Goal: Task Accomplishment & Management: Complete application form

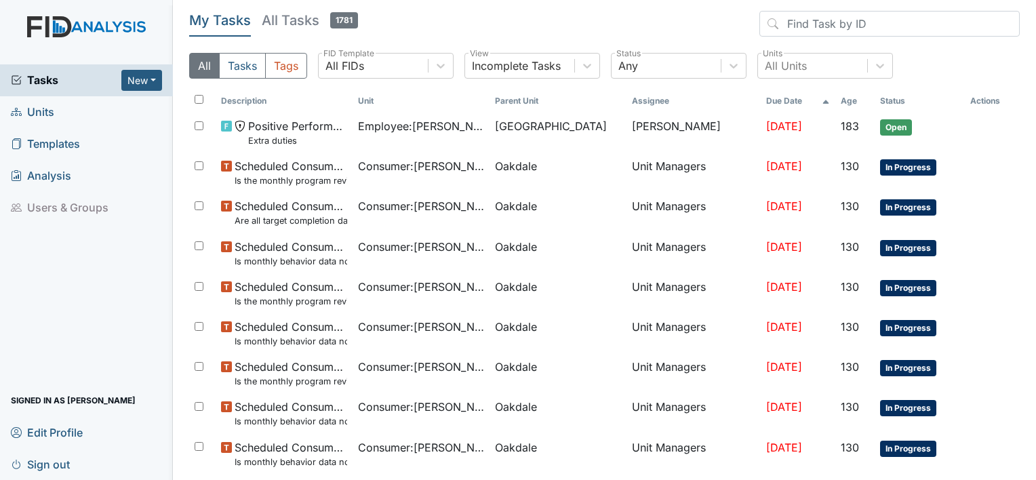
click at [48, 114] on span "Units" at bounding box center [32, 112] width 43 height 21
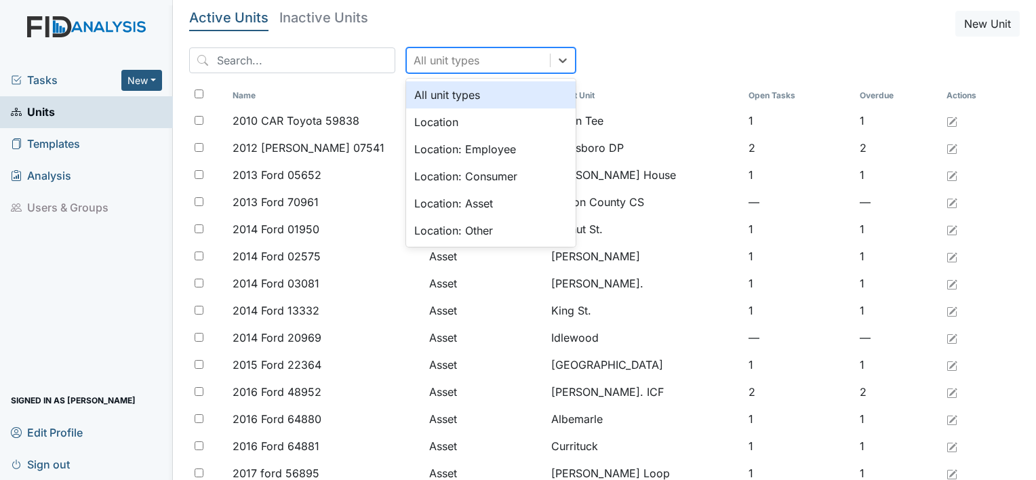
click at [513, 62] on div "All unit types" at bounding box center [478, 60] width 143 height 24
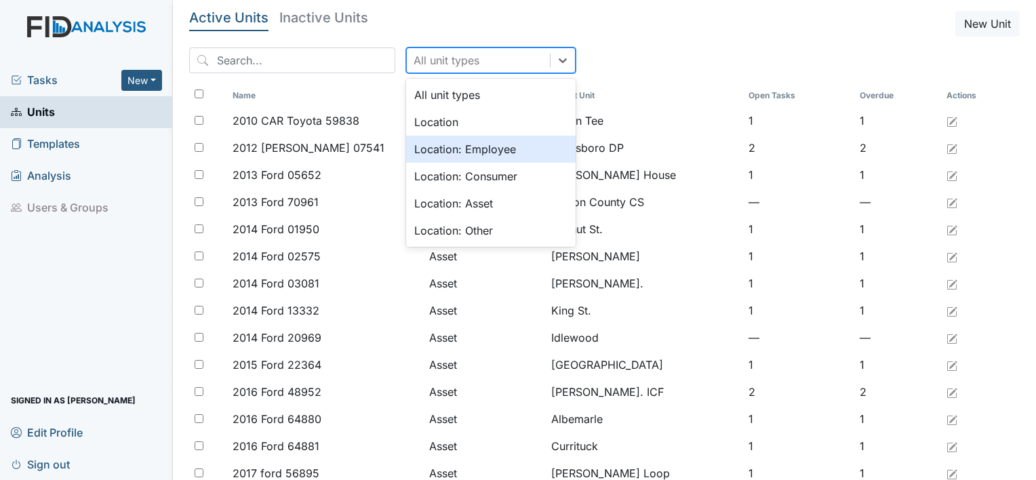
click at [475, 151] on div "Location: Employee" at bounding box center [490, 149] width 169 height 27
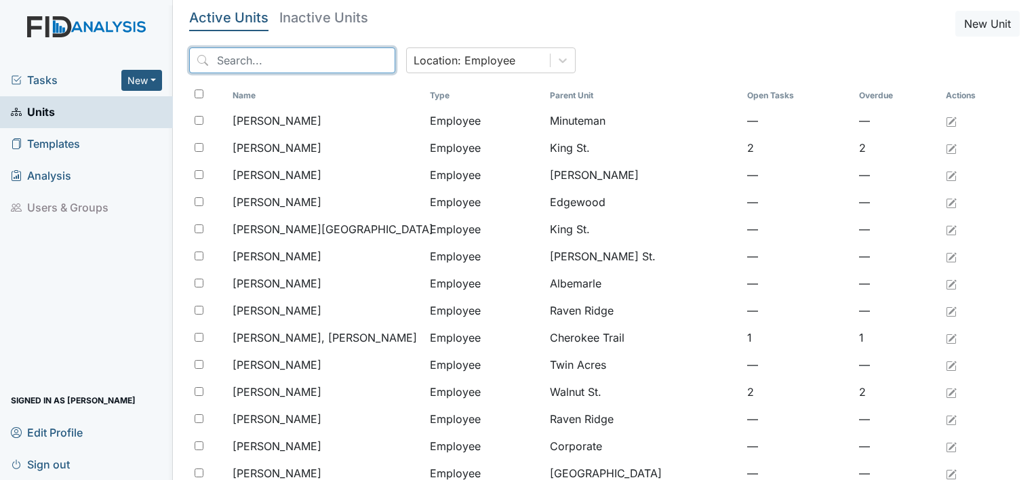
click at [301, 58] on input "search" at bounding box center [292, 60] width 206 height 26
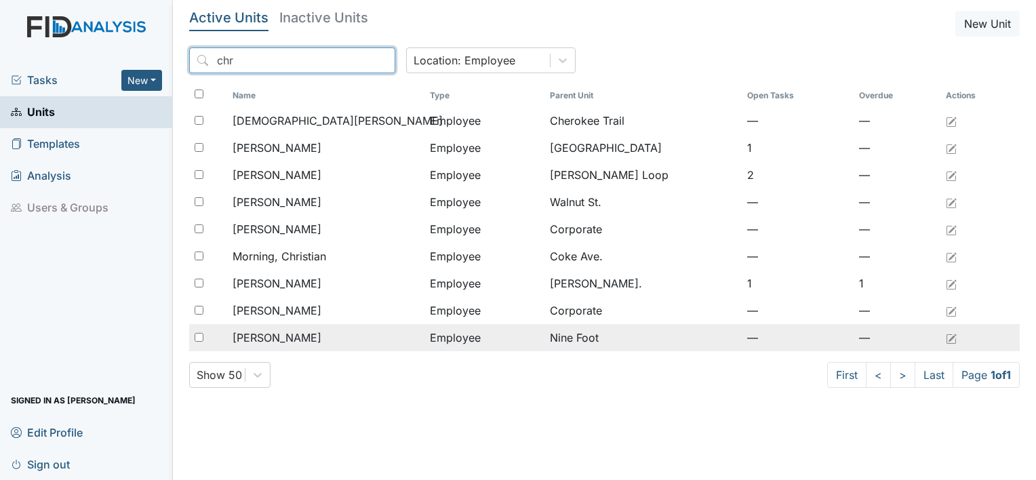
type input "chr"
click at [270, 347] on td "Williams, Christopher" at bounding box center [325, 337] width 197 height 27
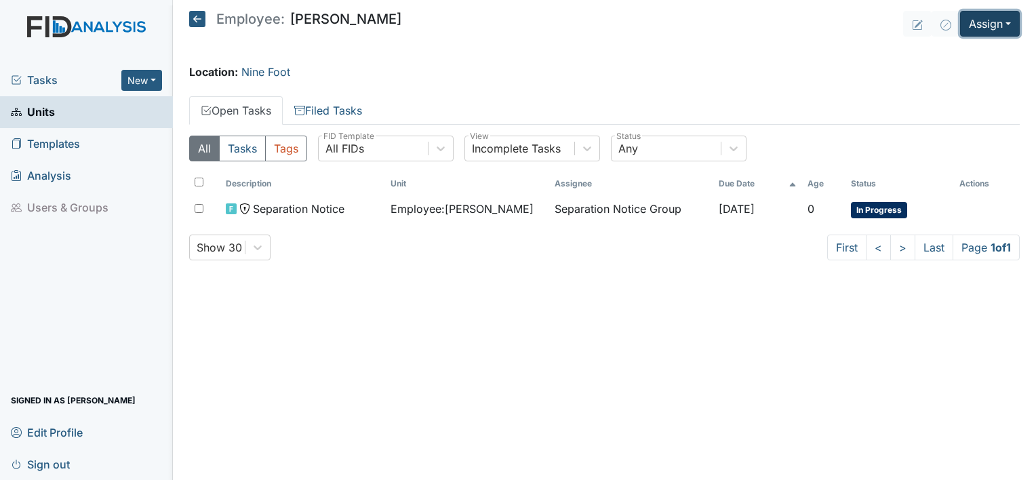
click at [990, 29] on button "Assign" at bounding box center [990, 24] width 60 height 26
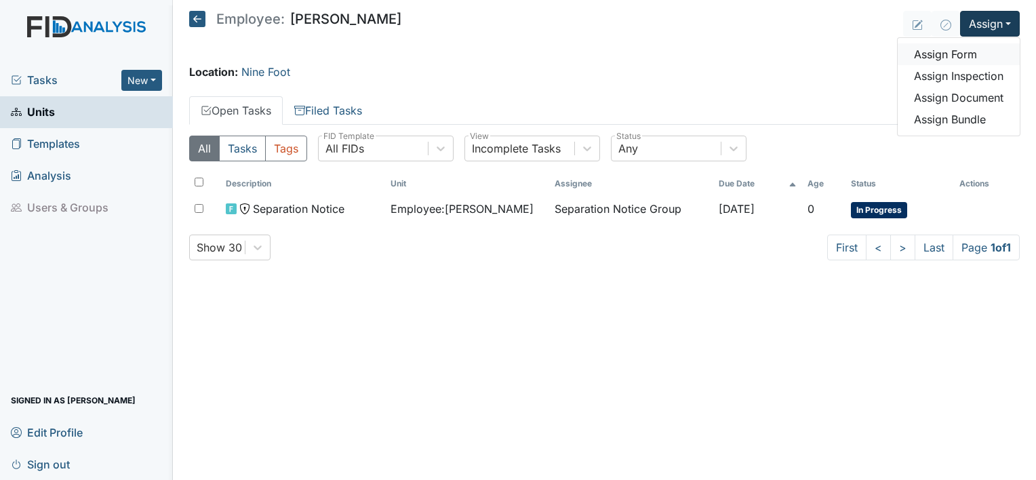
click at [957, 50] on link "Assign Form" at bounding box center [959, 54] width 122 height 22
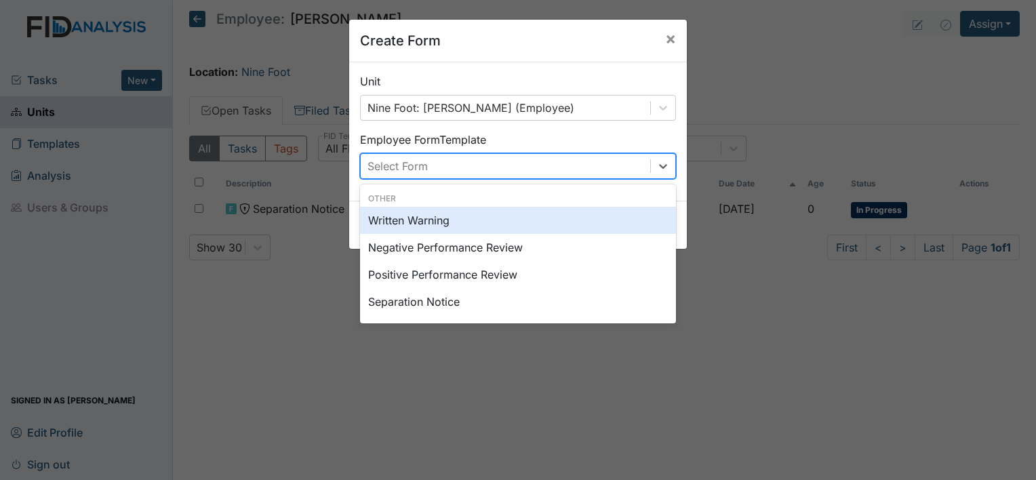
click at [612, 167] on div "Select Form" at bounding box center [505, 166] width 289 height 24
click at [574, 209] on div "Written Warning" at bounding box center [518, 220] width 316 height 27
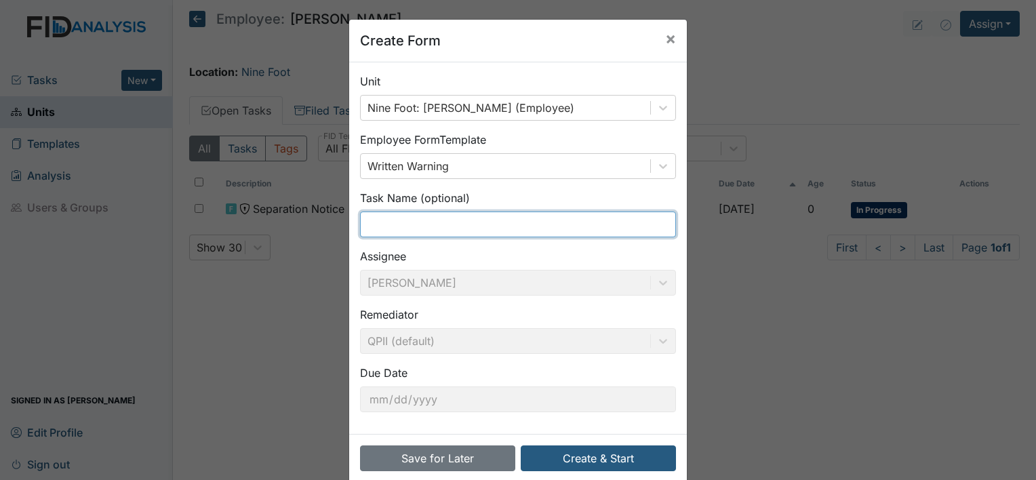
click at [515, 223] on input "text" at bounding box center [518, 225] width 316 height 26
type input "Final Notice"
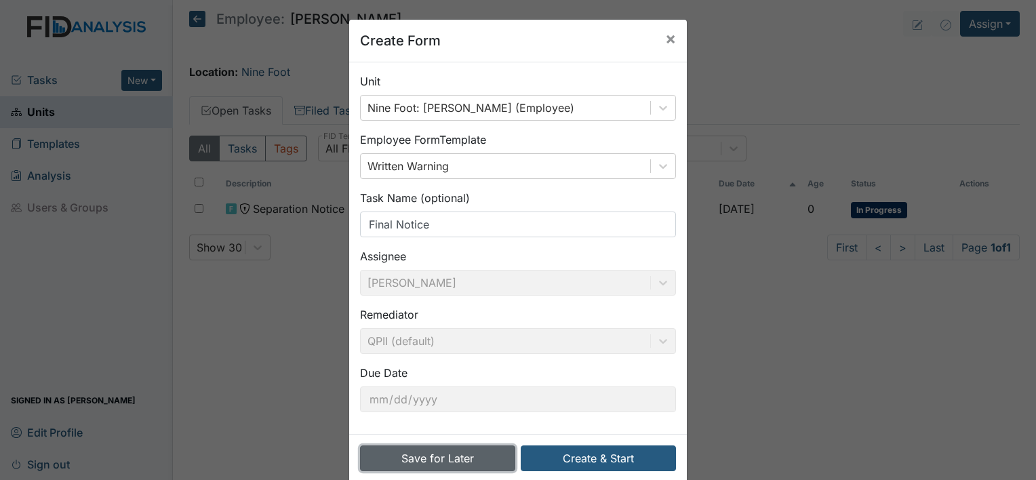
scroll to position [21, 0]
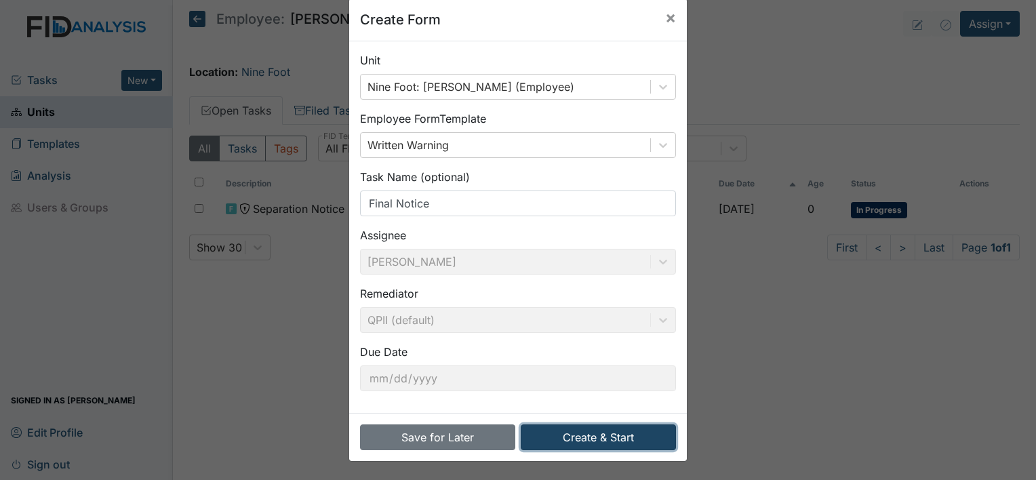
click at [580, 437] on button "Create & Start" at bounding box center [598, 437] width 155 height 26
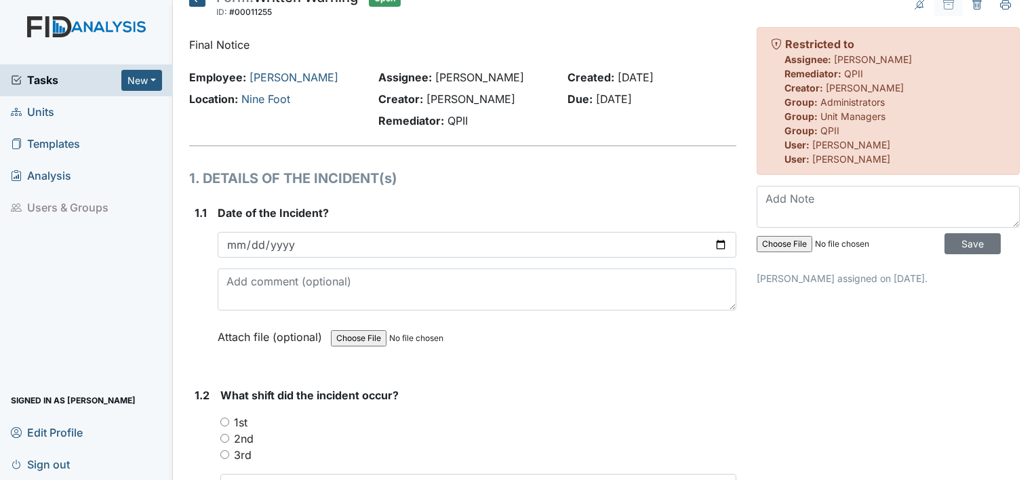
scroll to position [21, 0]
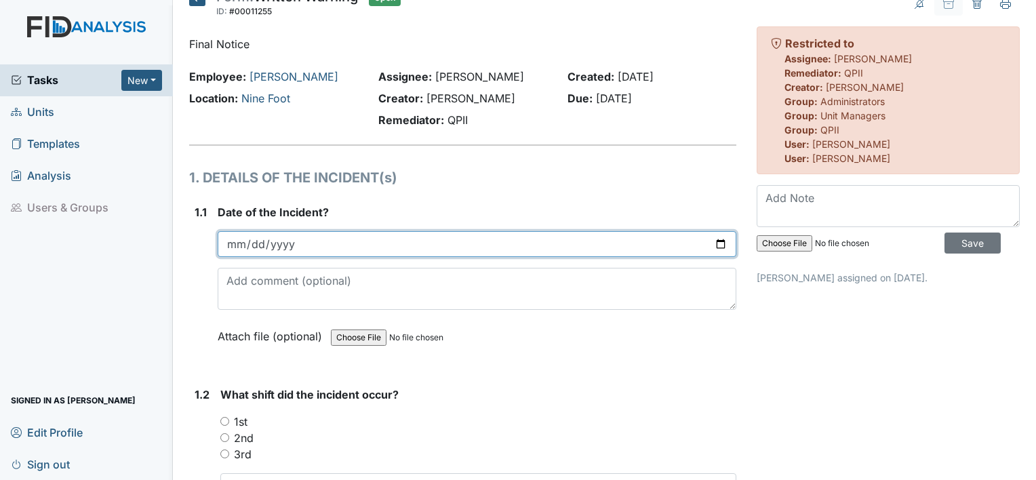
click at [404, 233] on input "date" at bounding box center [477, 244] width 519 height 26
type input "2025-10-06"
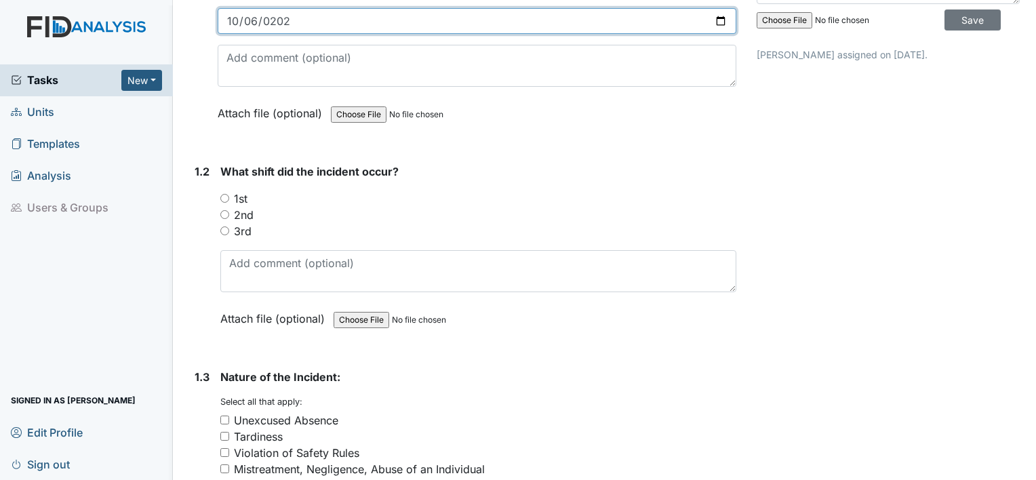
scroll to position [245, 0]
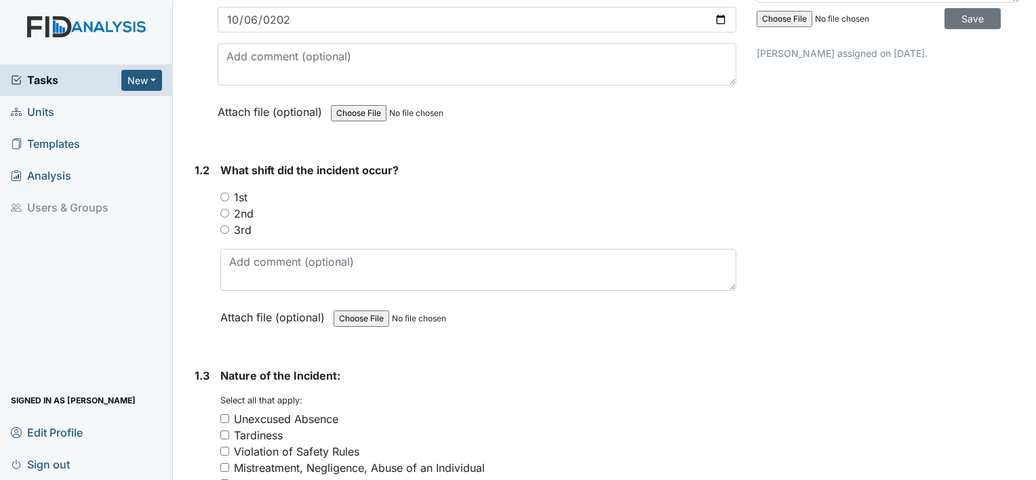
click at [241, 195] on label "1st" at bounding box center [241, 197] width 14 height 16
click at [229, 195] on input "1st" at bounding box center [224, 197] width 9 height 9
radio input "true"
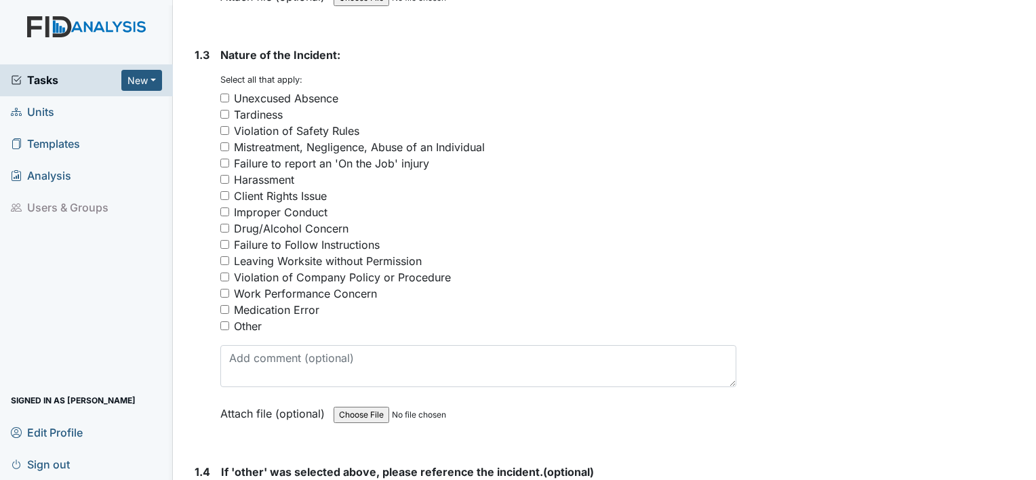
scroll to position [586, 0]
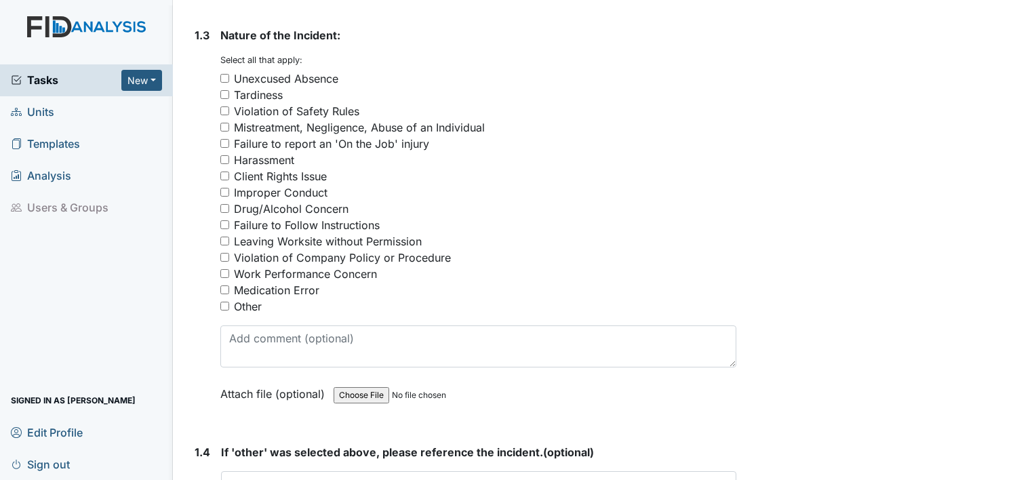
click at [311, 176] on div "Client Rights Issue" at bounding box center [280, 176] width 93 height 16
click at [229, 176] on input "Client Rights Issue" at bounding box center [224, 176] width 9 height 9
checkbox input "true"
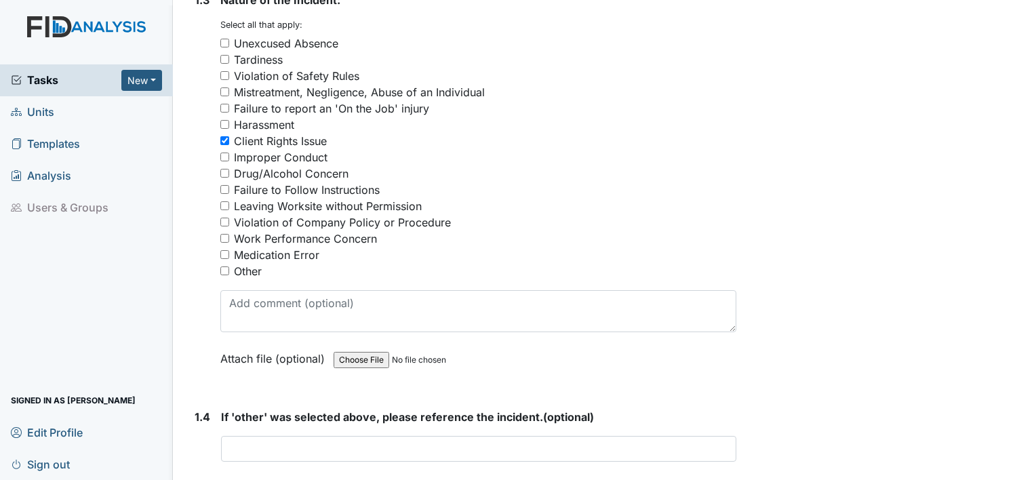
scroll to position [623, 0]
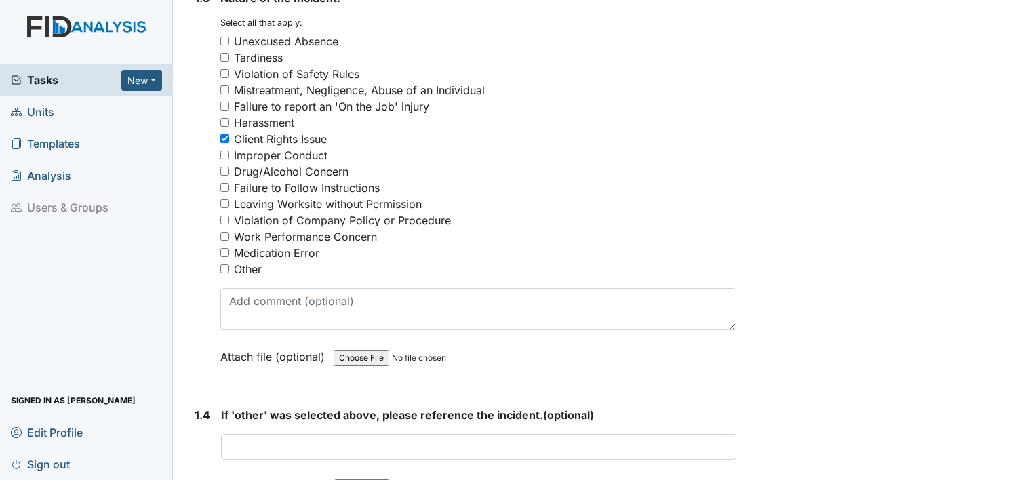
click at [369, 221] on div "Violation of Company Policy or Procedure" at bounding box center [342, 220] width 217 height 16
click at [229, 221] on input "Violation of Company Policy or Procedure" at bounding box center [224, 220] width 9 height 9
checkbox input "true"
click at [356, 239] on div "Work Performance Concern" at bounding box center [305, 236] width 143 height 16
click at [229, 239] on input "Work Performance Concern" at bounding box center [224, 236] width 9 height 9
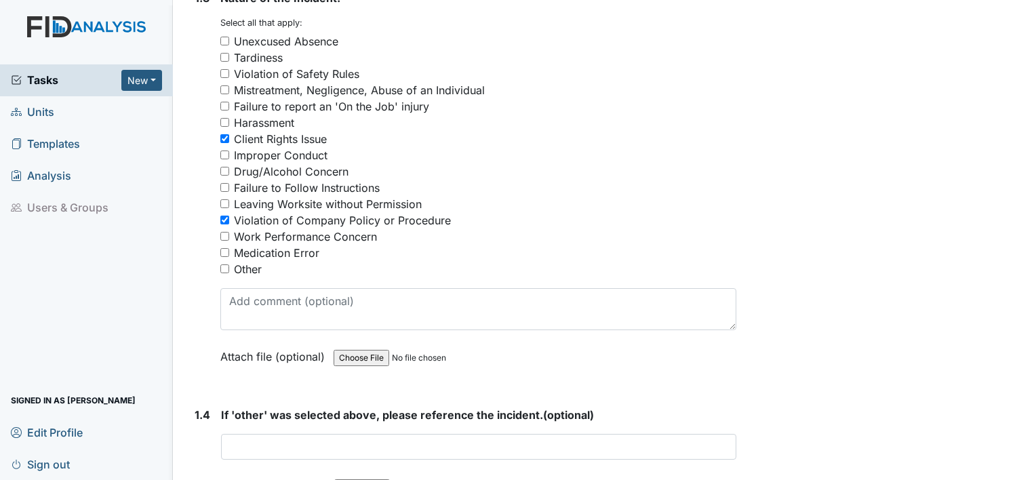
checkbox input "true"
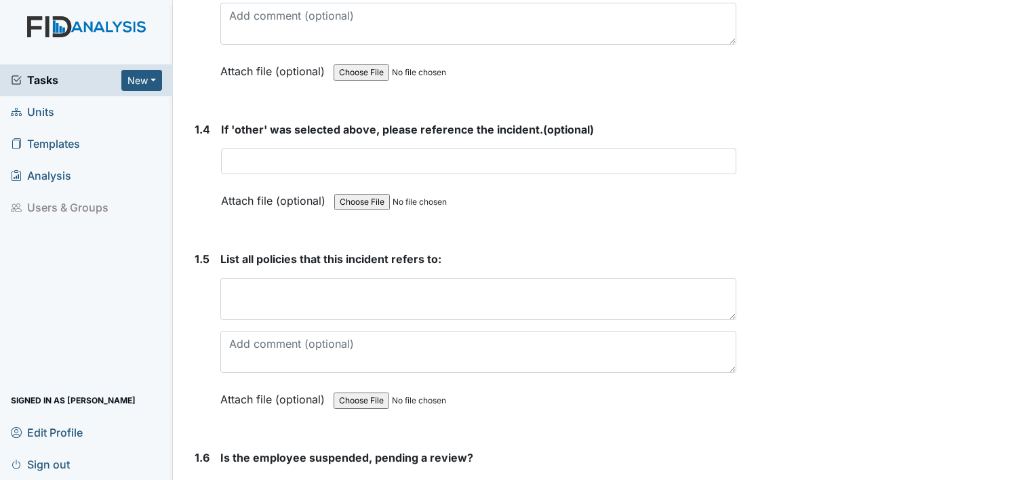
scroll to position [911, 0]
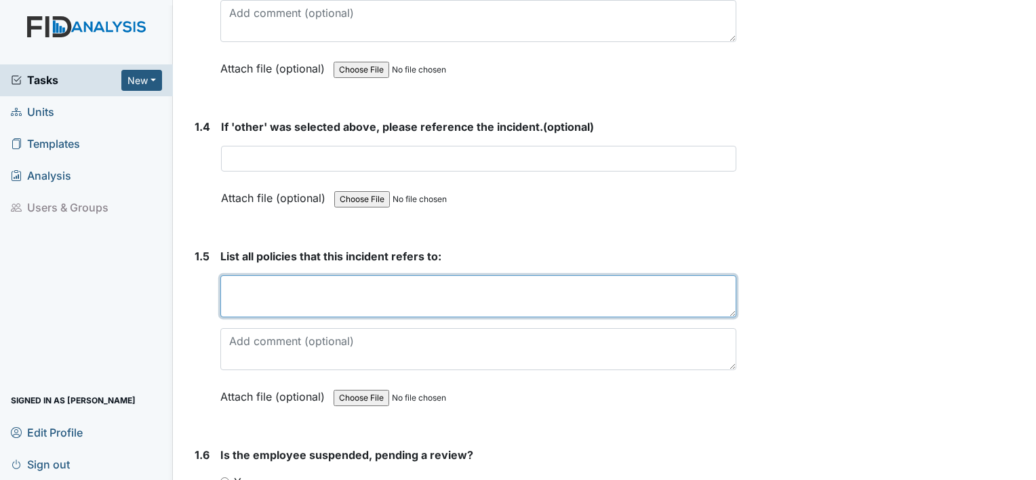
click at [366, 275] on textarea at bounding box center [478, 296] width 516 height 42
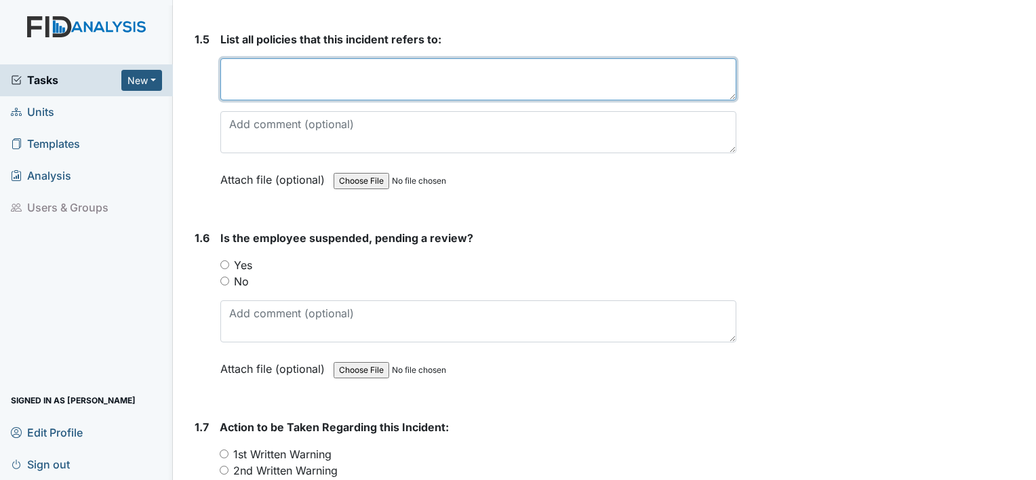
scroll to position [1129, 0]
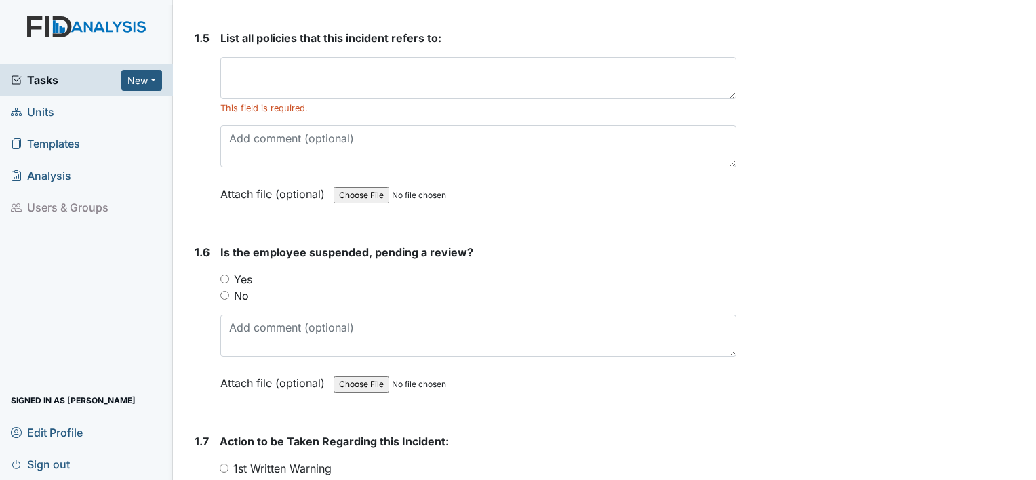
click at [245, 276] on div "You must select one of the below options. Yes No" at bounding box center [478, 287] width 516 height 33
click at [240, 290] on label "No" at bounding box center [241, 295] width 15 height 16
click at [229, 291] on input "No" at bounding box center [224, 295] width 9 height 9
radio input "true"
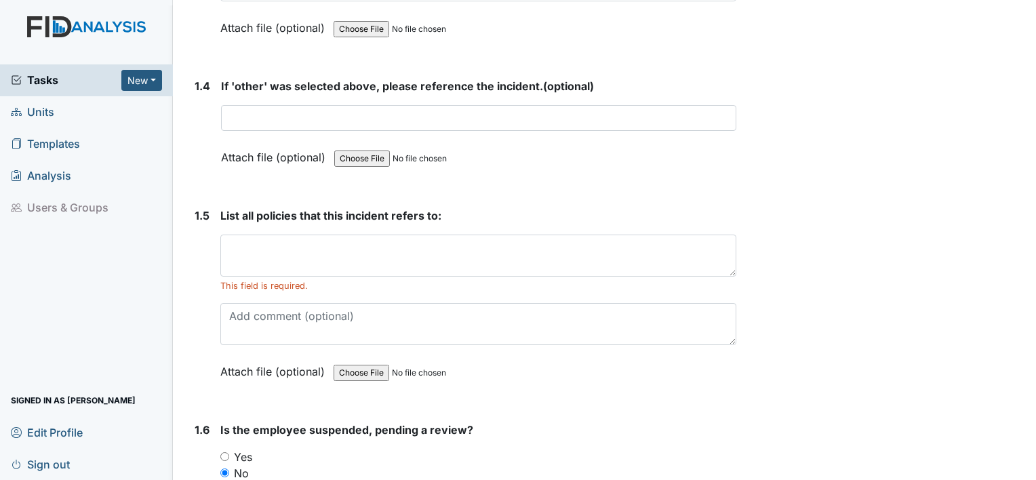
scroll to position [946, 0]
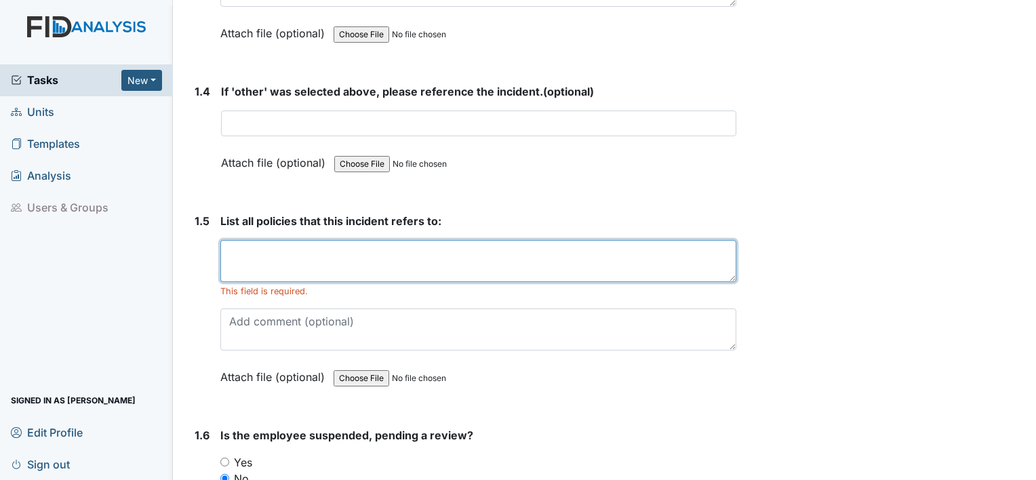
click at [357, 249] on textarea at bounding box center [478, 261] width 516 height 42
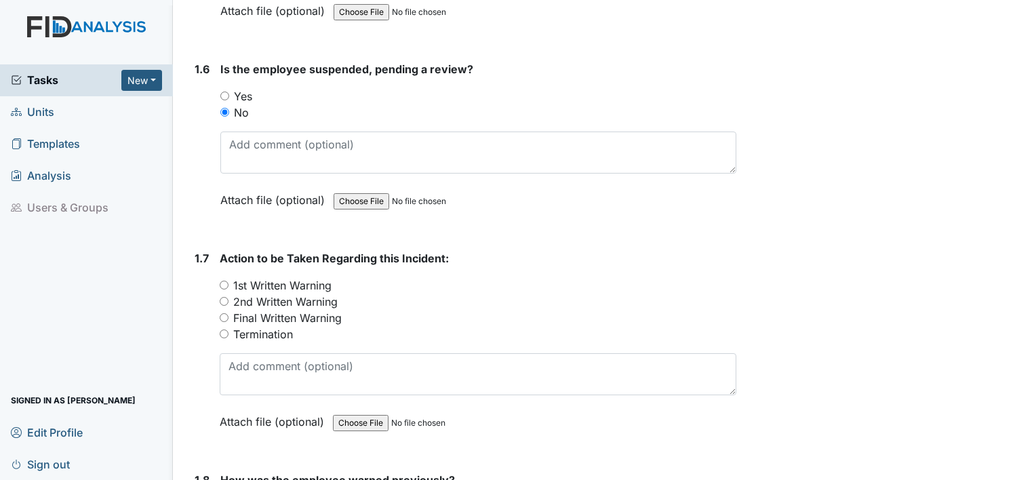
scroll to position [1332, 0]
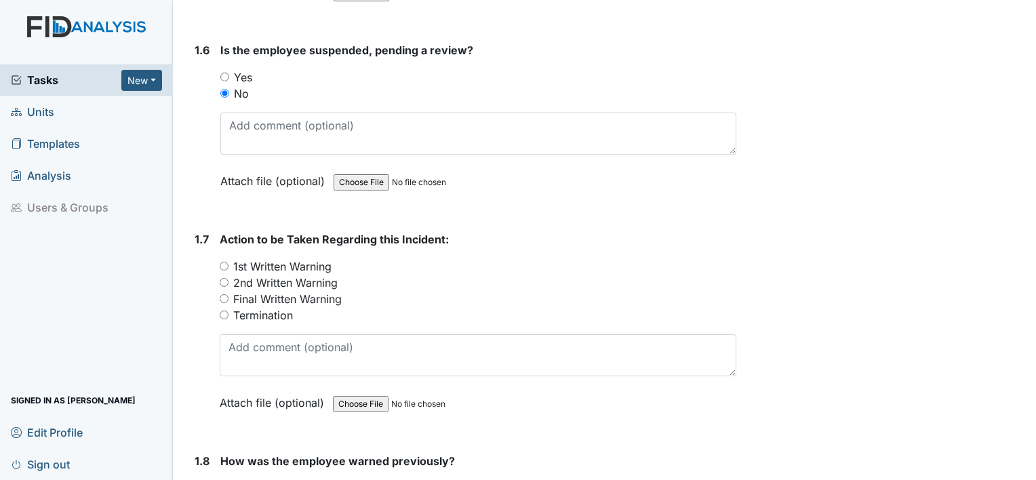
click at [278, 295] on label "Final Written Warning" at bounding box center [287, 299] width 108 height 16
click at [228, 295] on input "Final Written Warning" at bounding box center [224, 298] width 9 height 9
radio input "true"
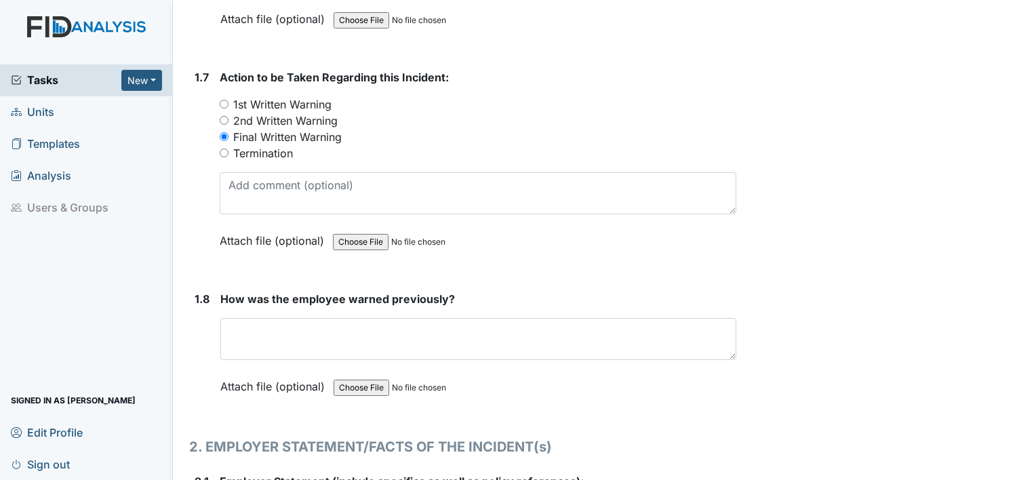
scroll to position [1494, 0]
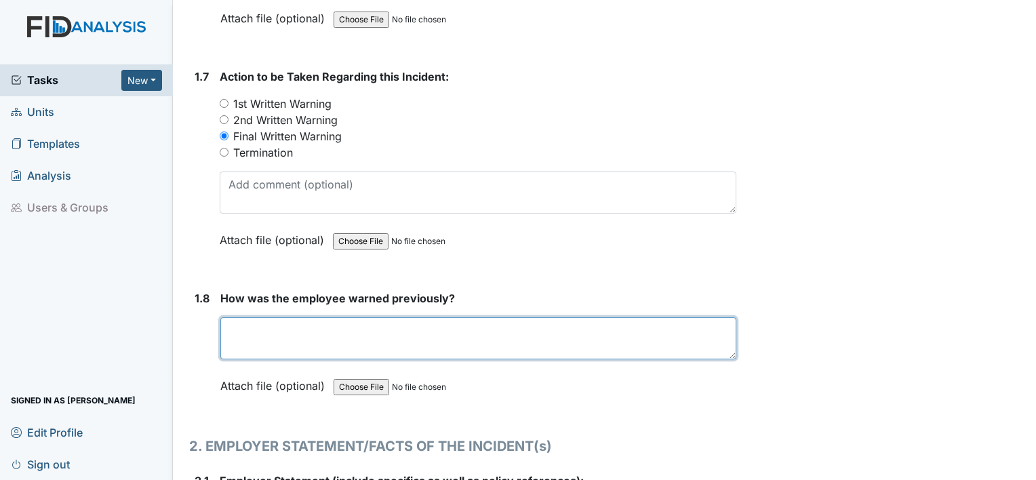
click at [319, 319] on textarea at bounding box center [478, 338] width 516 height 42
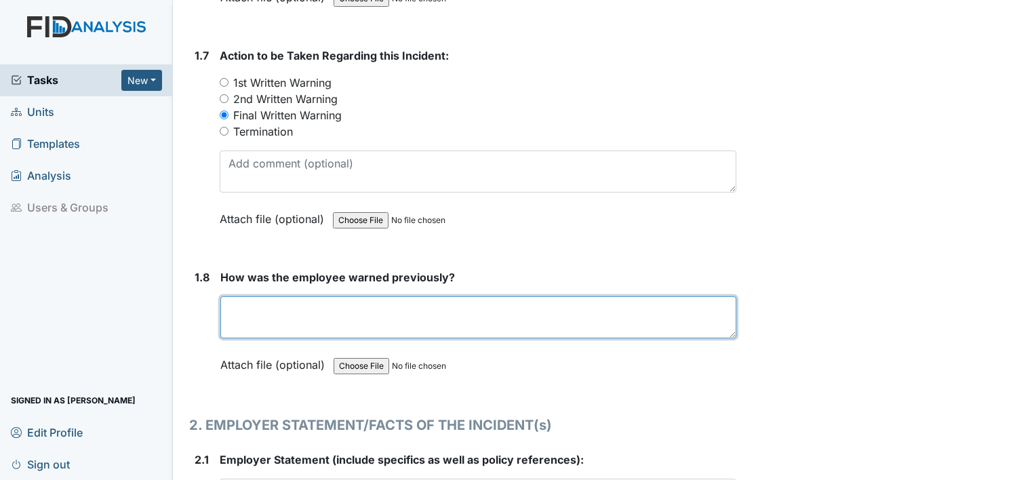
scroll to position [1516, 0]
click at [319, 319] on textarea "employee is aware that there is a no sleeping policy while working" at bounding box center [478, 317] width 516 height 42
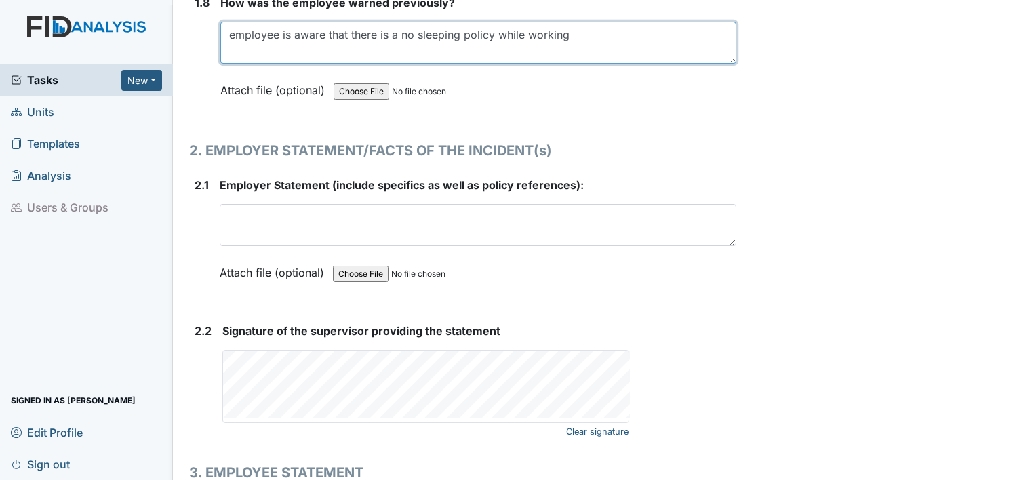
scroll to position [1794, 0]
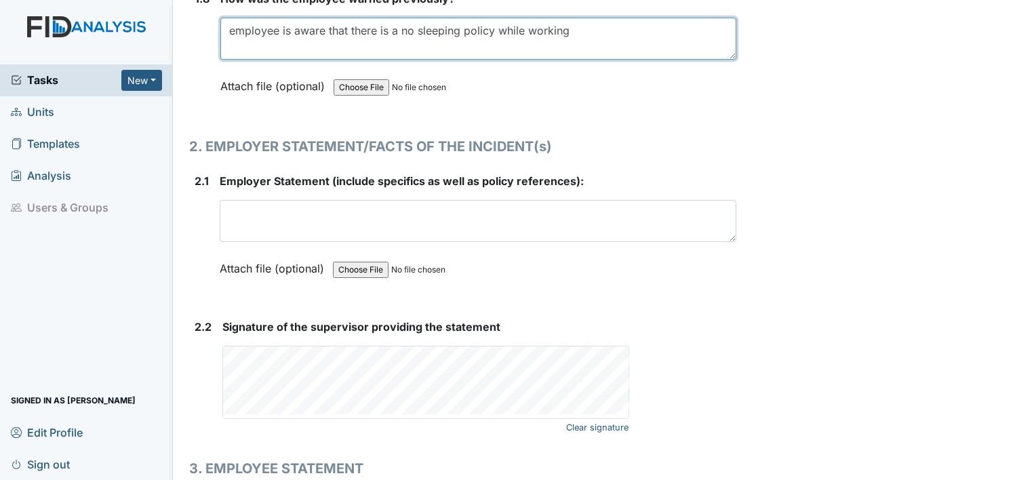
type textarea "employee is aware that there is a no sleeping policy while working"
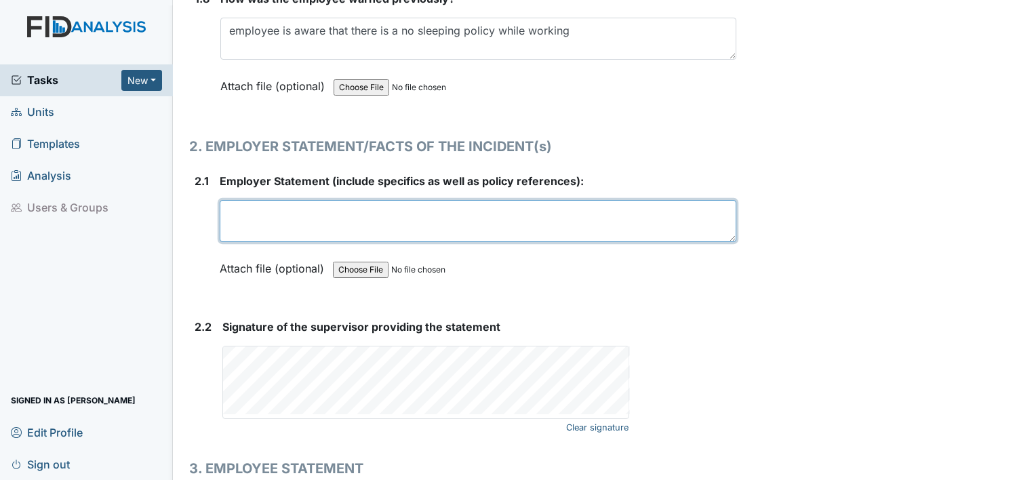
click at [316, 228] on textarea at bounding box center [478, 221] width 517 height 42
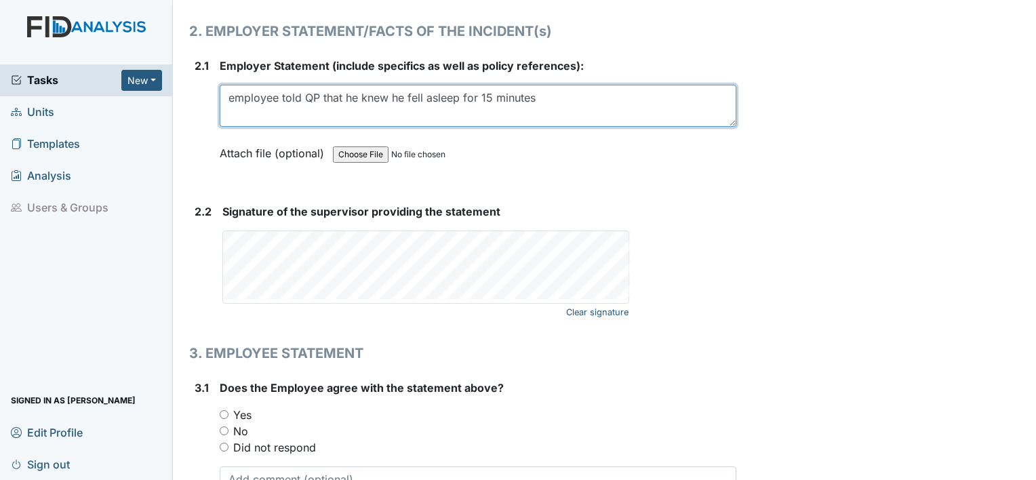
scroll to position [1921, 0]
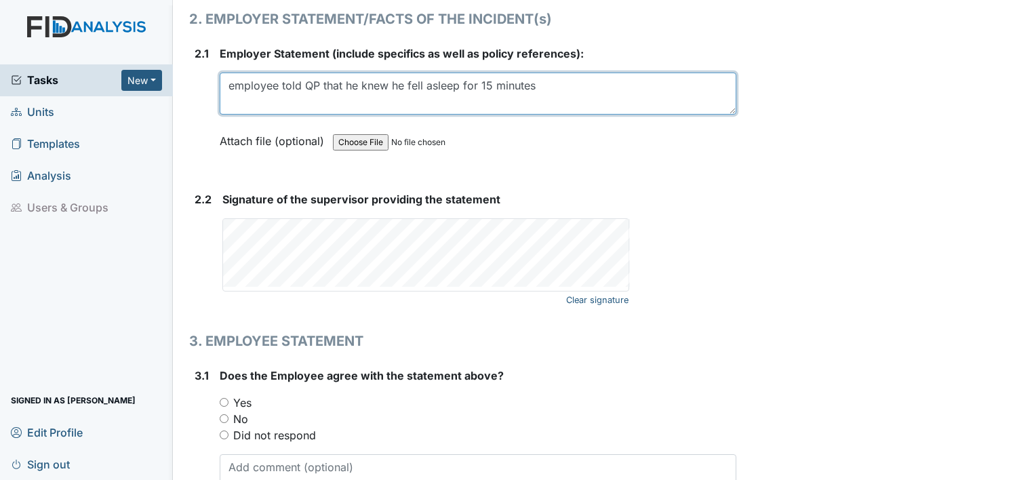
type textarea "employee told QP that he knew he fell asleep for 15 minutes"
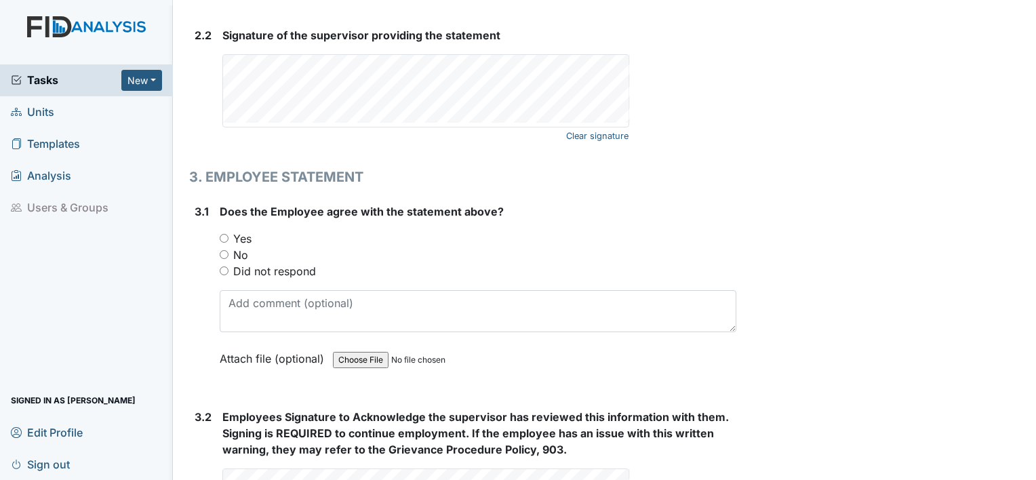
scroll to position [2087, 0]
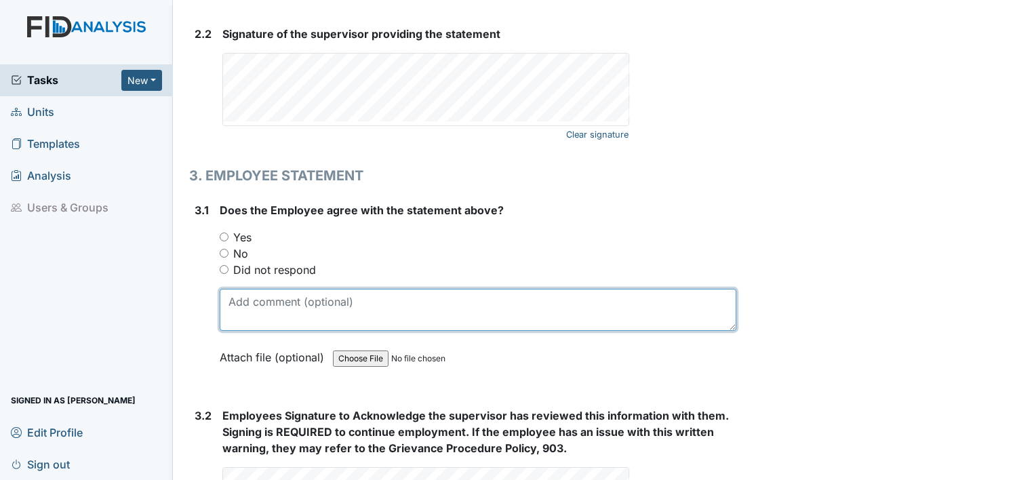
click at [292, 318] on textarea at bounding box center [478, 310] width 517 height 42
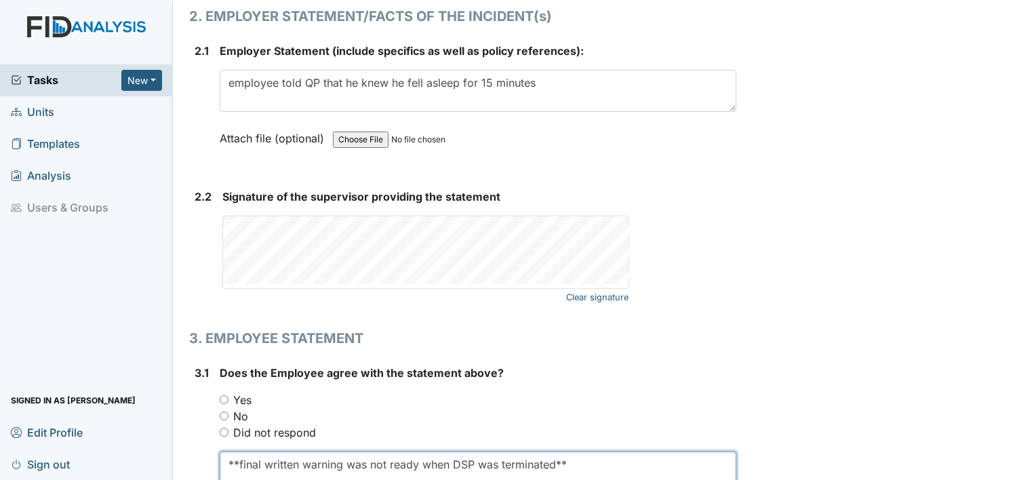
scroll to position [1923, 0]
type textarea "**final written warning was not ready when DSP was terminated**"
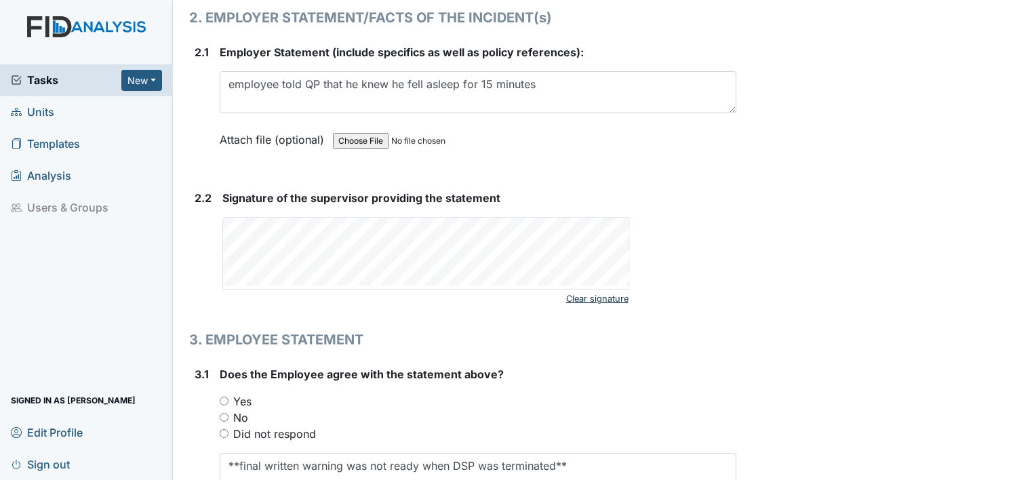
click at [578, 295] on link "Clear signature" at bounding box center [597, 298] width 62 height 18
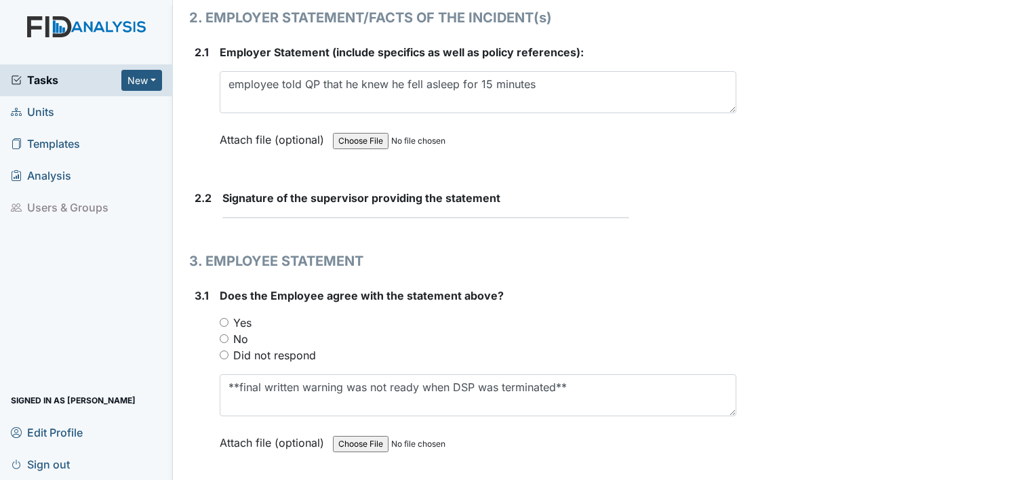
click at [277, 218] on form "Signature of the supervisor providing the statement This field is required." at bounding box center [479, 209] width 514 height 39
drag, startPoint x: 277, startPoint y: 218, endPoint x: 263, endPoint y: 231, distance: 18.7
drag, startPoint x: 263, startPoint y: 231, endPoint x: 437, endPoint y: 224, distance: 173.7
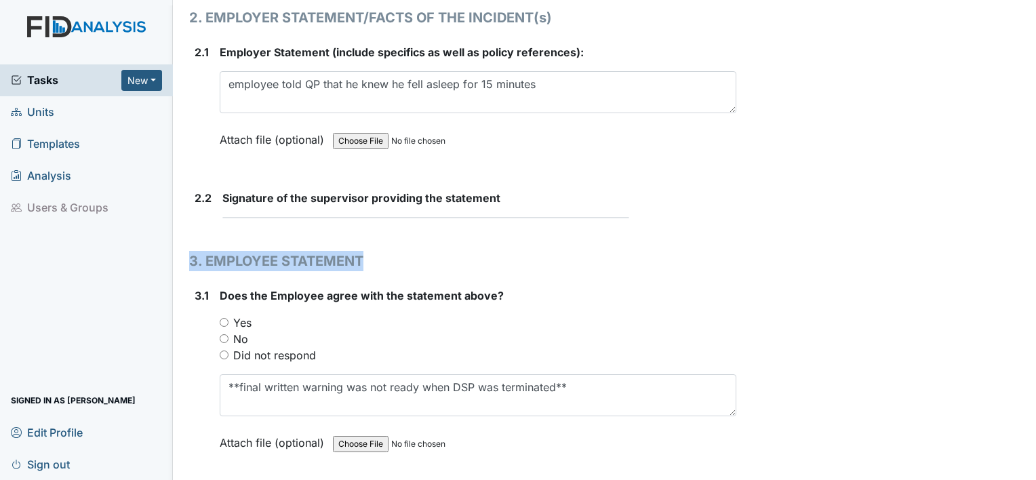
scroll to position [1921, 0]
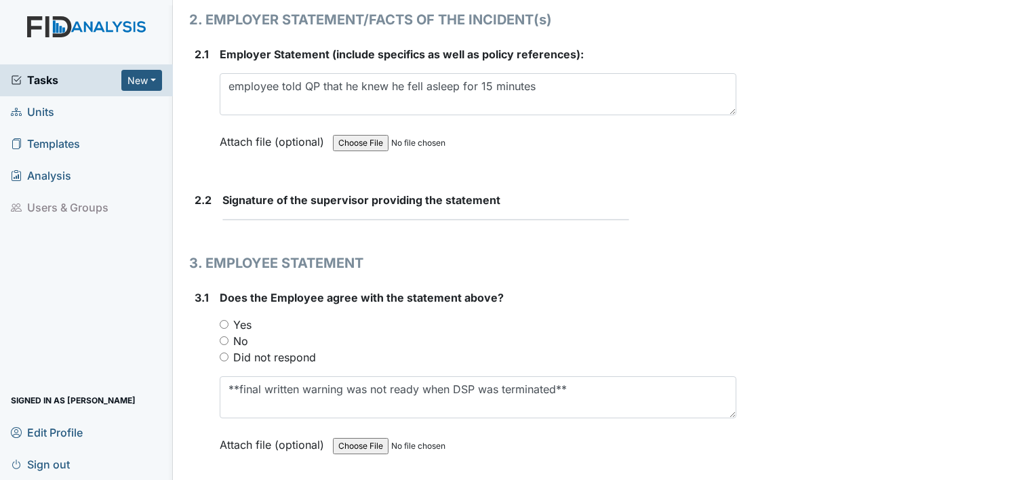
click at [540, 205] on div "Signature of the supervisor providing the statement This field is required." at bounding box center [479, 206] width 514 height 28
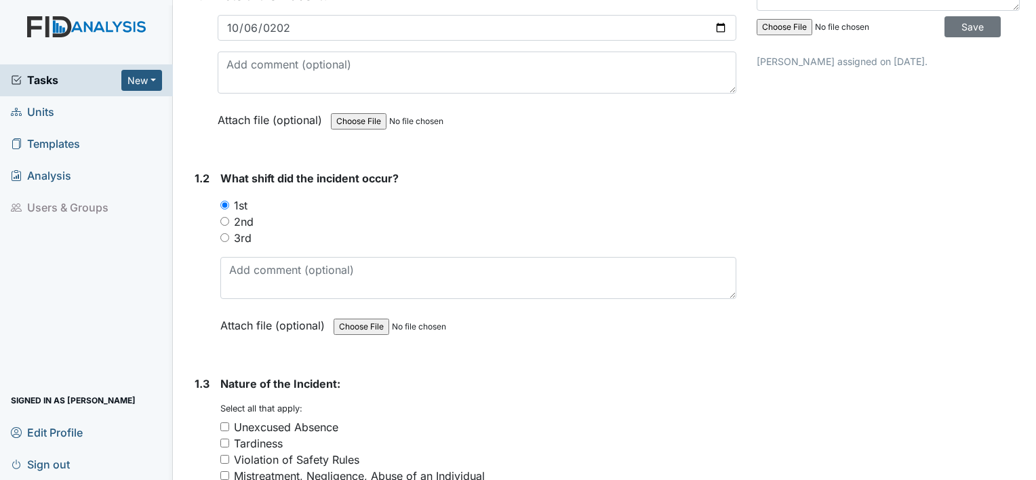
scroll to position [0, 0]
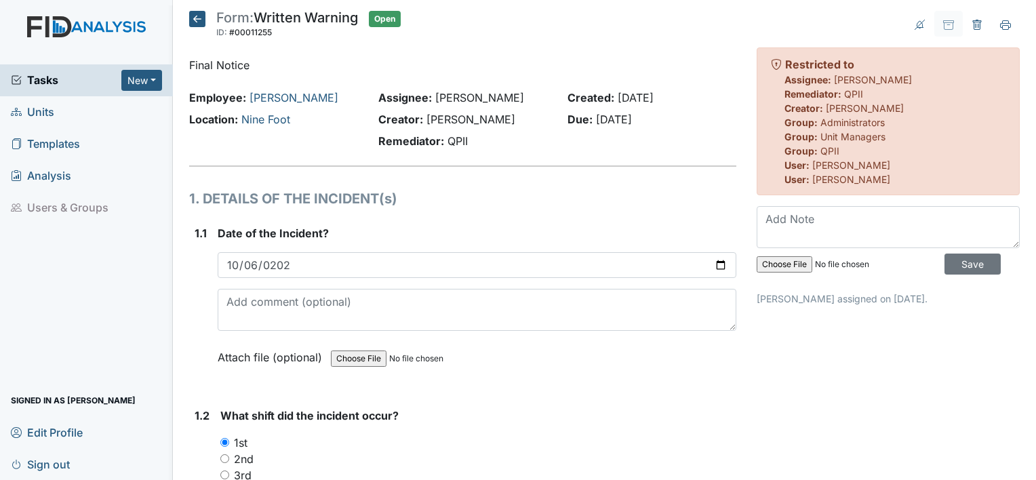
click at [195, 25] on icon at bounding box center [197, 19] width 16 height 16
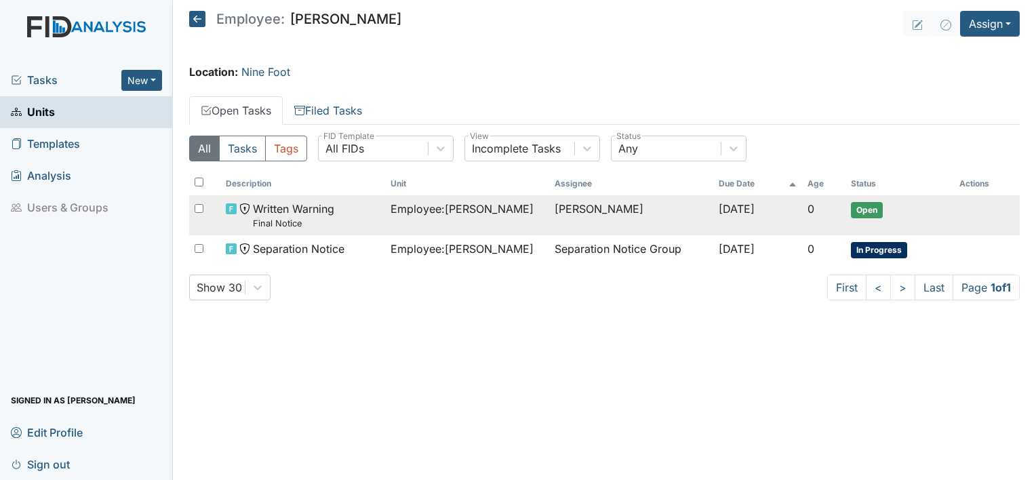
click at [307, 218] on small "Final Notice" at bounding box center [293, 223] width 81 height 13
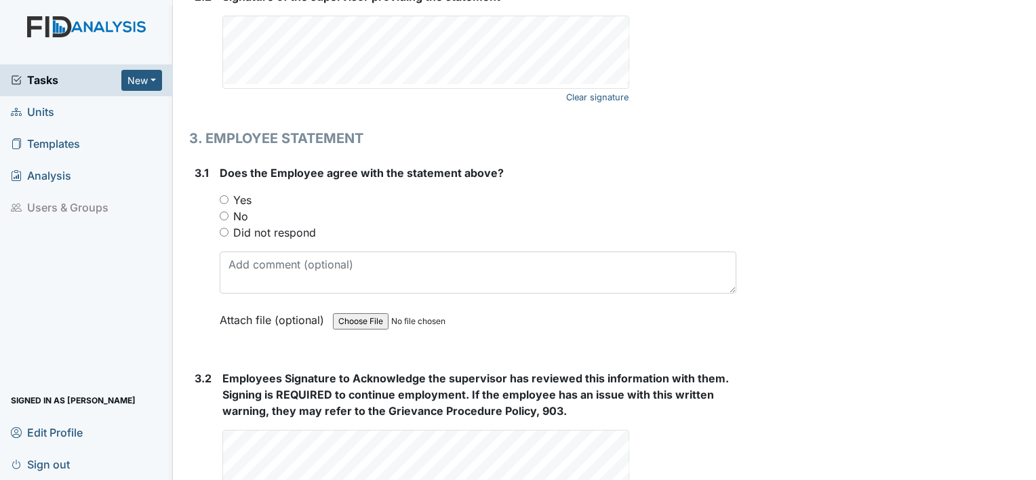
scroll to position [2109, 0]
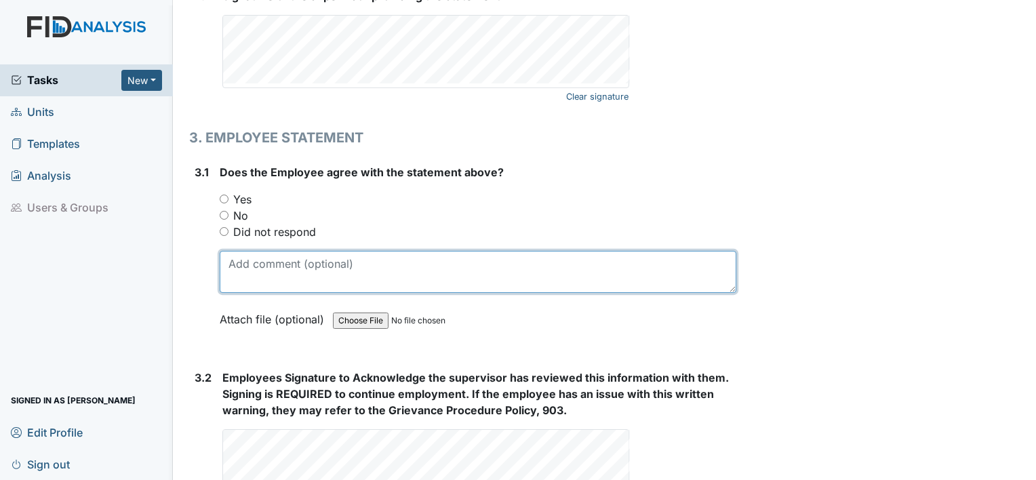
click at [333, 251] on textarea at bounding box center [478, 272] width 517 height 42
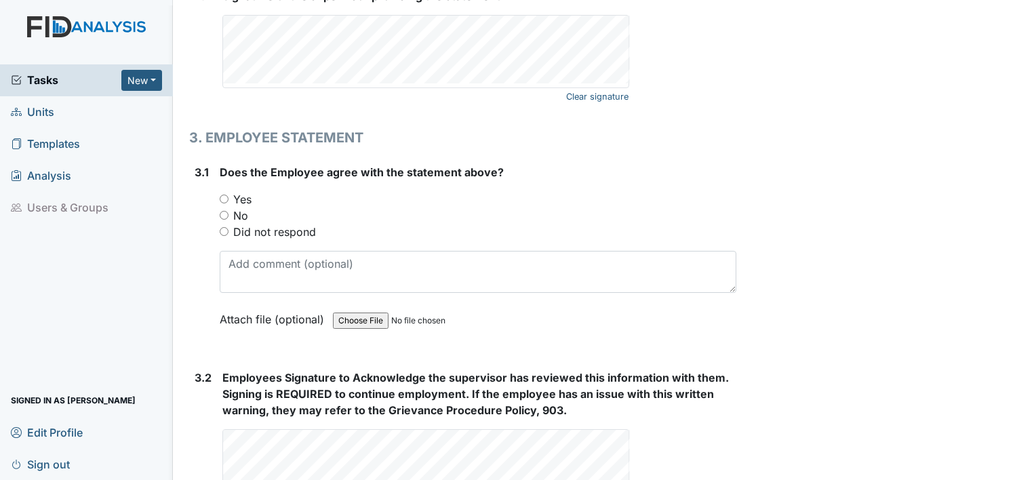
click at [287, 226] on label "Did not respond" at bounding box center [274, 232] width 83 height 16
click at [228, 227] on input "Did not respond" at bounding box center [224, 231] width 9 height 9
radio input "true"
click at [266, 224] on label "Did not respond" at bounding box center [274, 232] width 83 height 16
click at [228, 227] on input "Did not respond" at bounding box center [224, 231] width 9 height 9
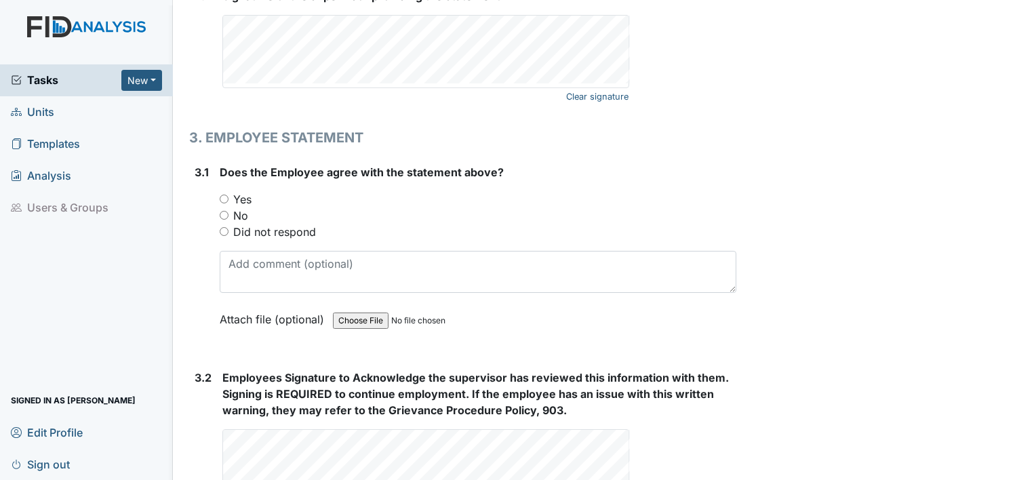
radio input "true"
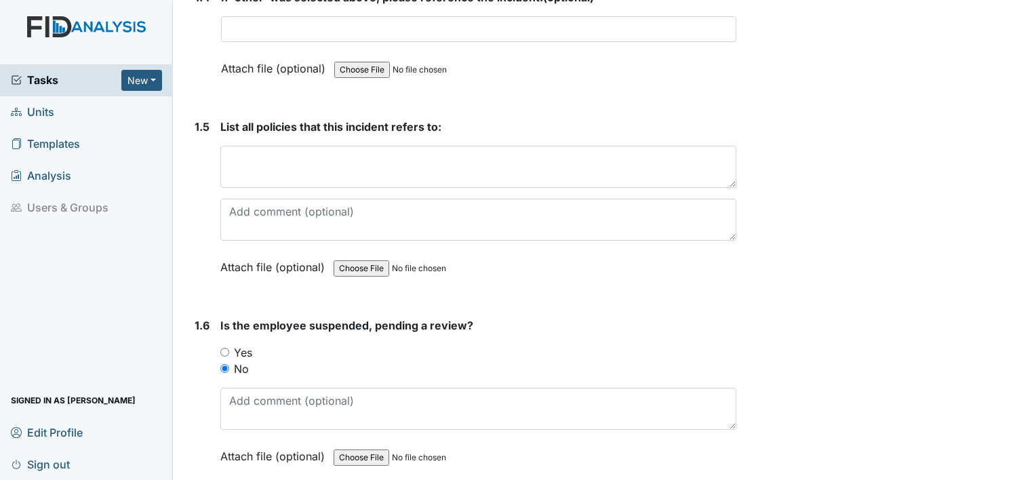
scroll to position [1043, 0]
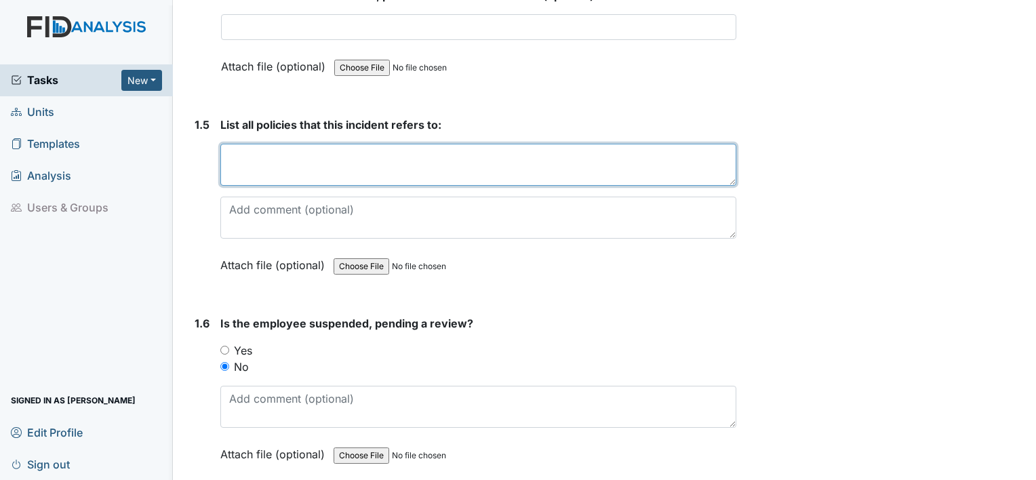
click at [335, 152] on textarea at bounding box center [478, 165] width 516 height 42
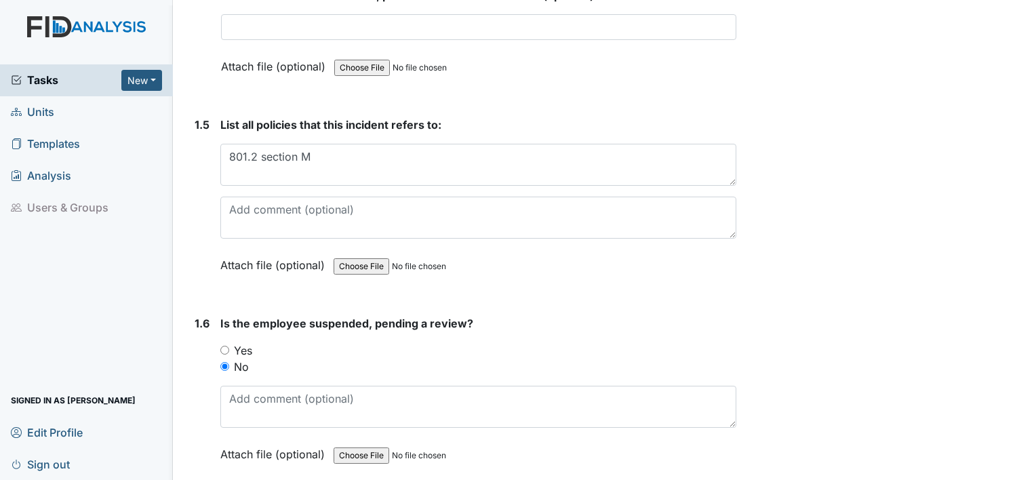
click at [296, 241] on div "List all policies that this incident refers to: 801.2 section M This field is r…" at bounding box center [478, 200] width 516 height 166
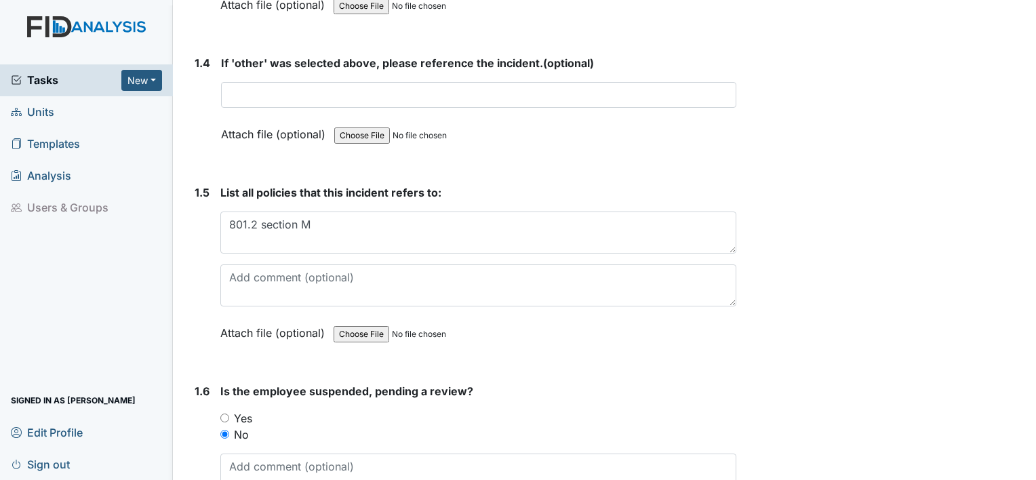
scroll to position [962, 0]
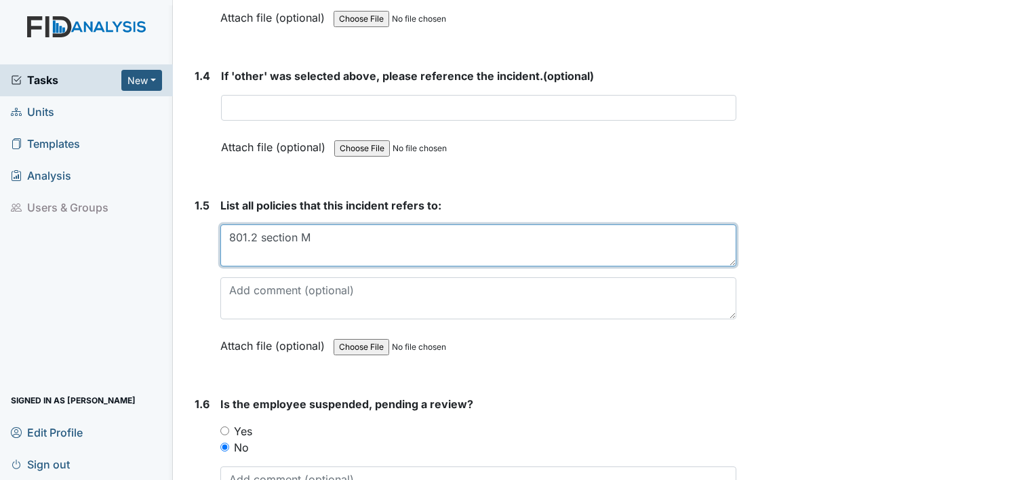
click at [347, 241] on textarea "801.2 section M" at bounding box center [478, 245] width 516 height 42
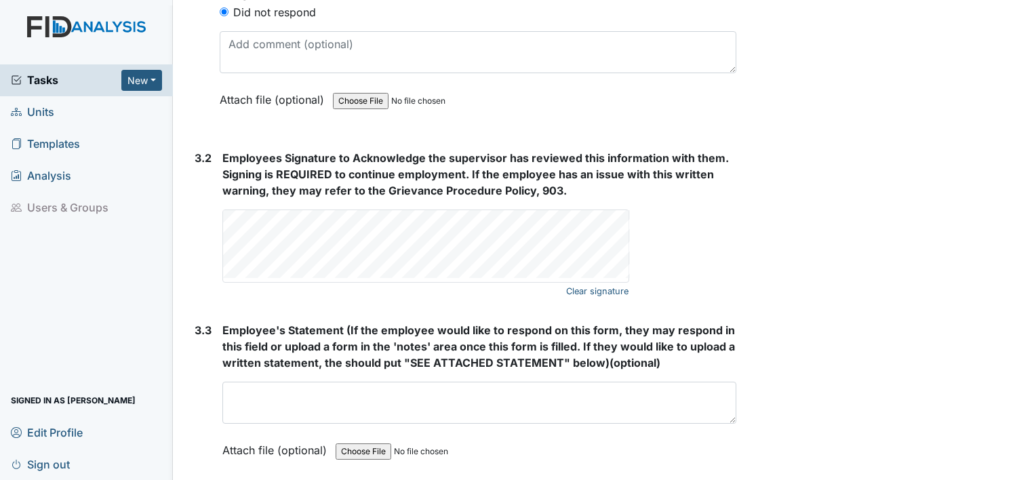
scroll to position [2329, 0]
type textarea "801.2 section M; unauthorized sleeping on the job"
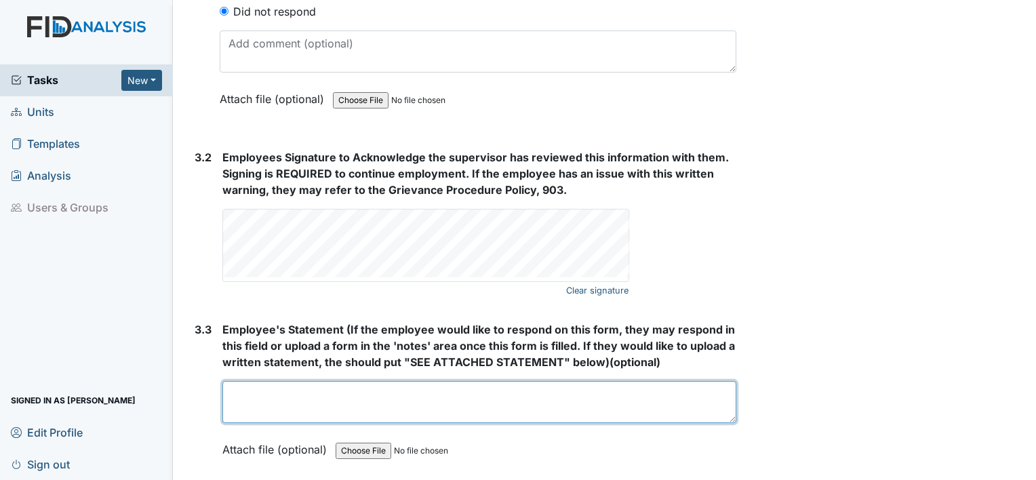
click at [288, 390] on textarea at bounding box center [479, 402] width 514 height 42
type textarea "*"
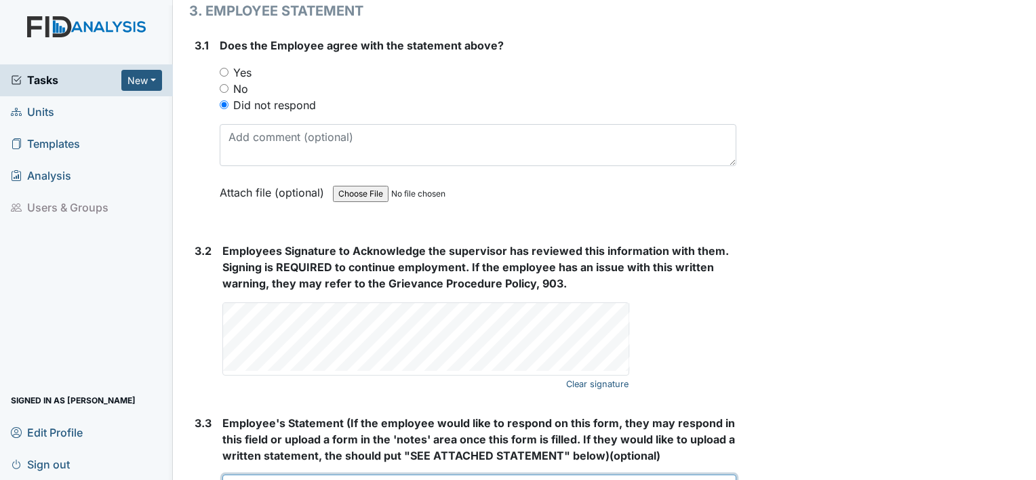
scroll to position [2234, 0]
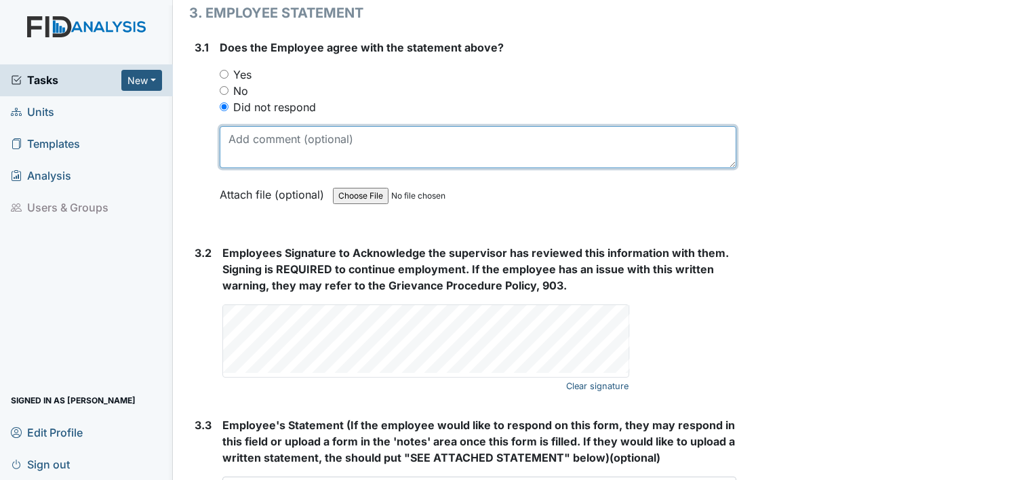
click at [338, 151] on textarea at bounding box center [478, 147] width 517 height 42
type textarea "*"
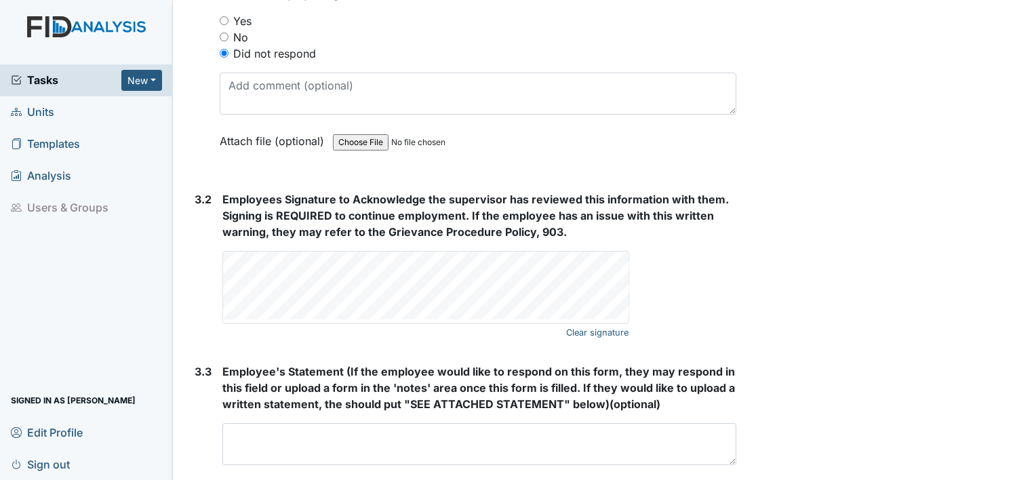
scroll to position [2378, 0]
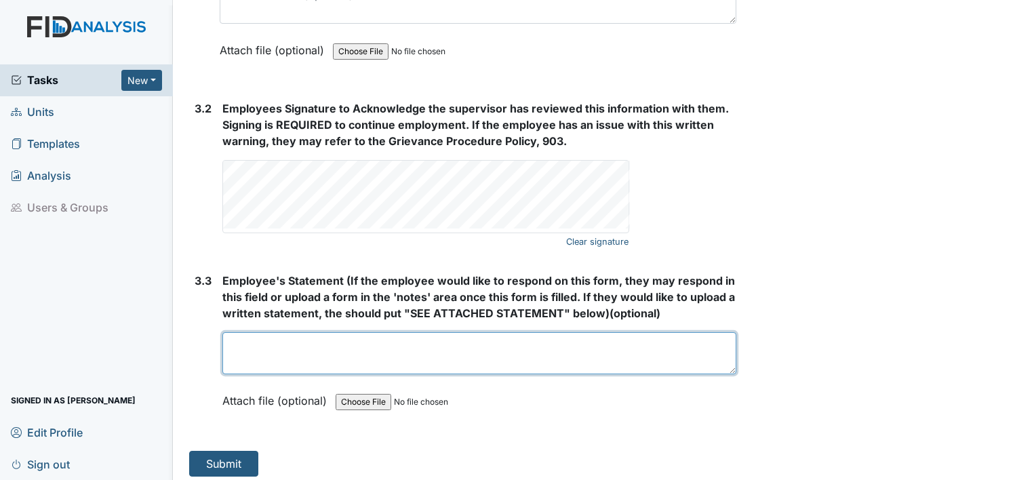
click at [262, 351] on textarea at bounding box center [479, 353] width 514 height 42
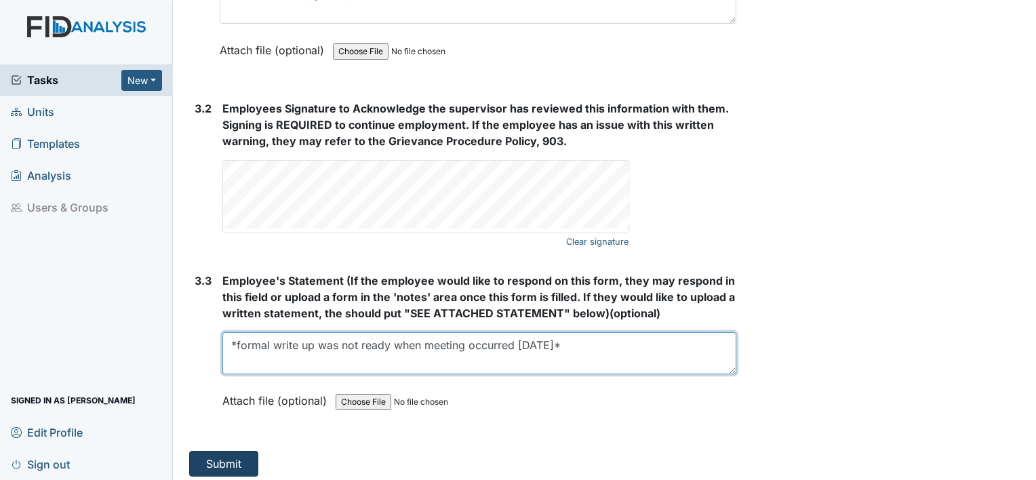
type textarea "*formal write up was not ready when meeting occurred 10.13.25*"
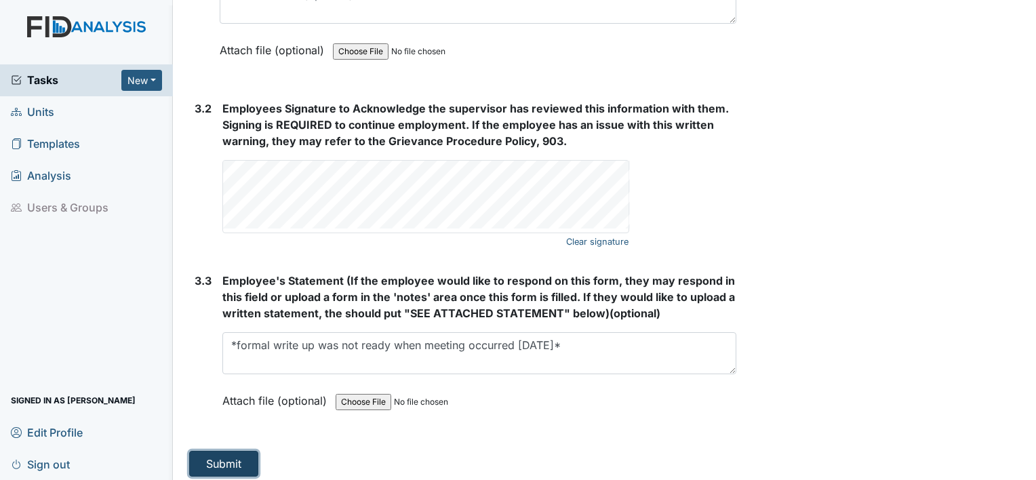
click at [212, 466] on button "Submit" at bounding box center [223, 464] width 69 height 26
